Goal: Information Seeking & Learning: Learn about a topic

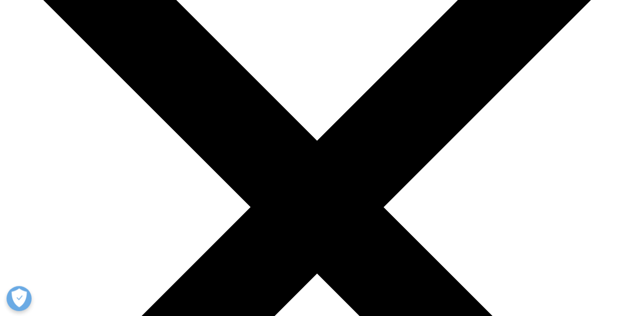
scroll to position [100, 0]
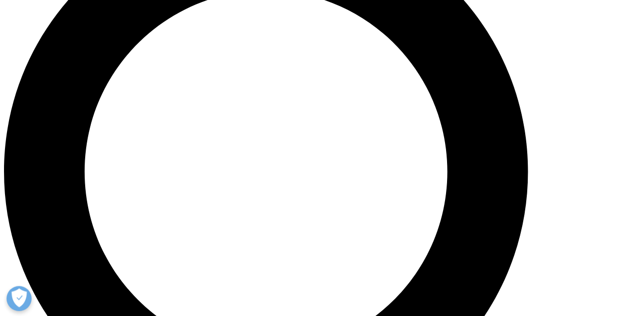
scroll to position [652, 0]
